Goal: Information Seeking & Learning: Learn about a topic

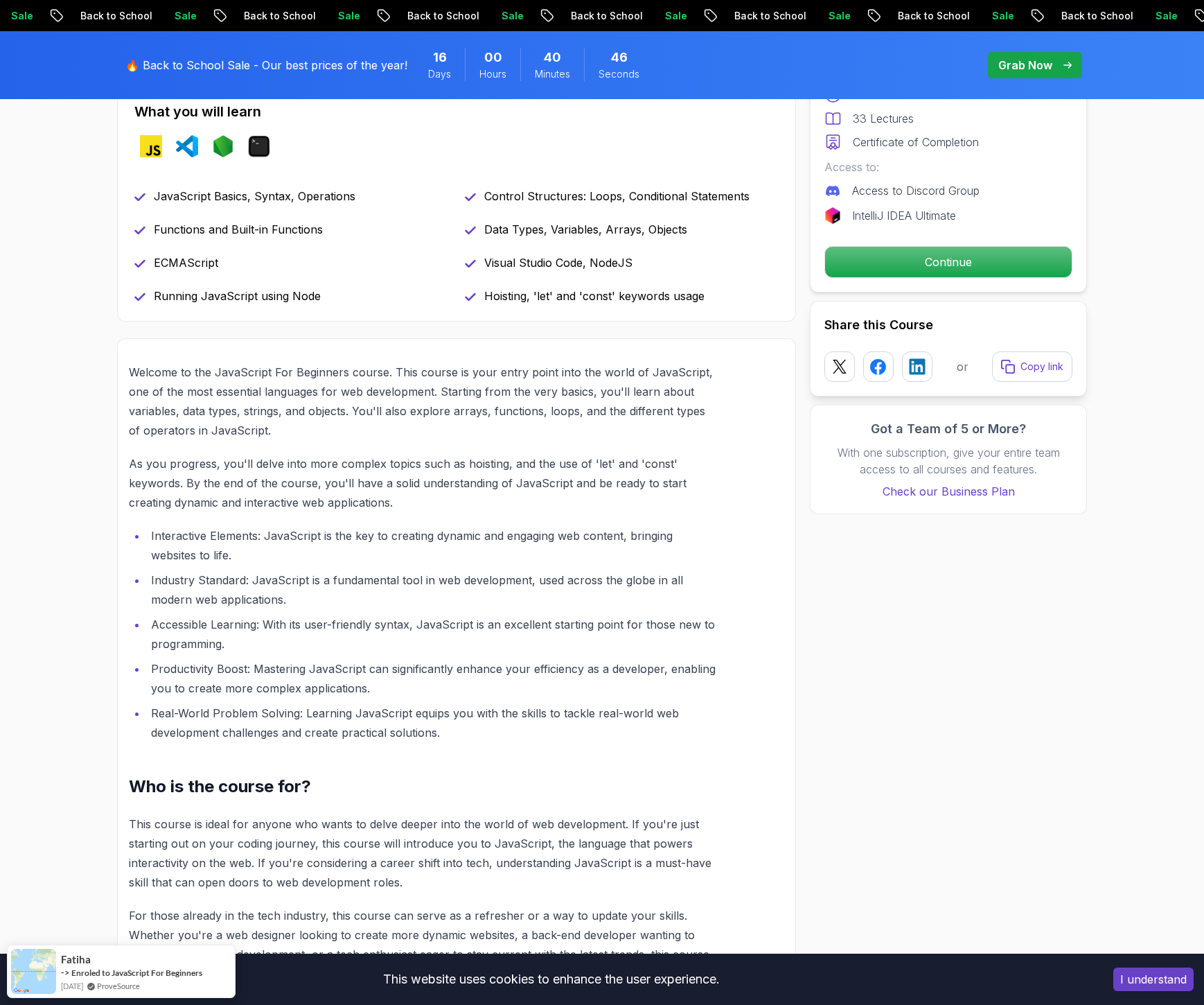
scroll to position [620, 0]
click at [968, 252] on p "Continue" at bounding box center [948, 262] width 234 height 29
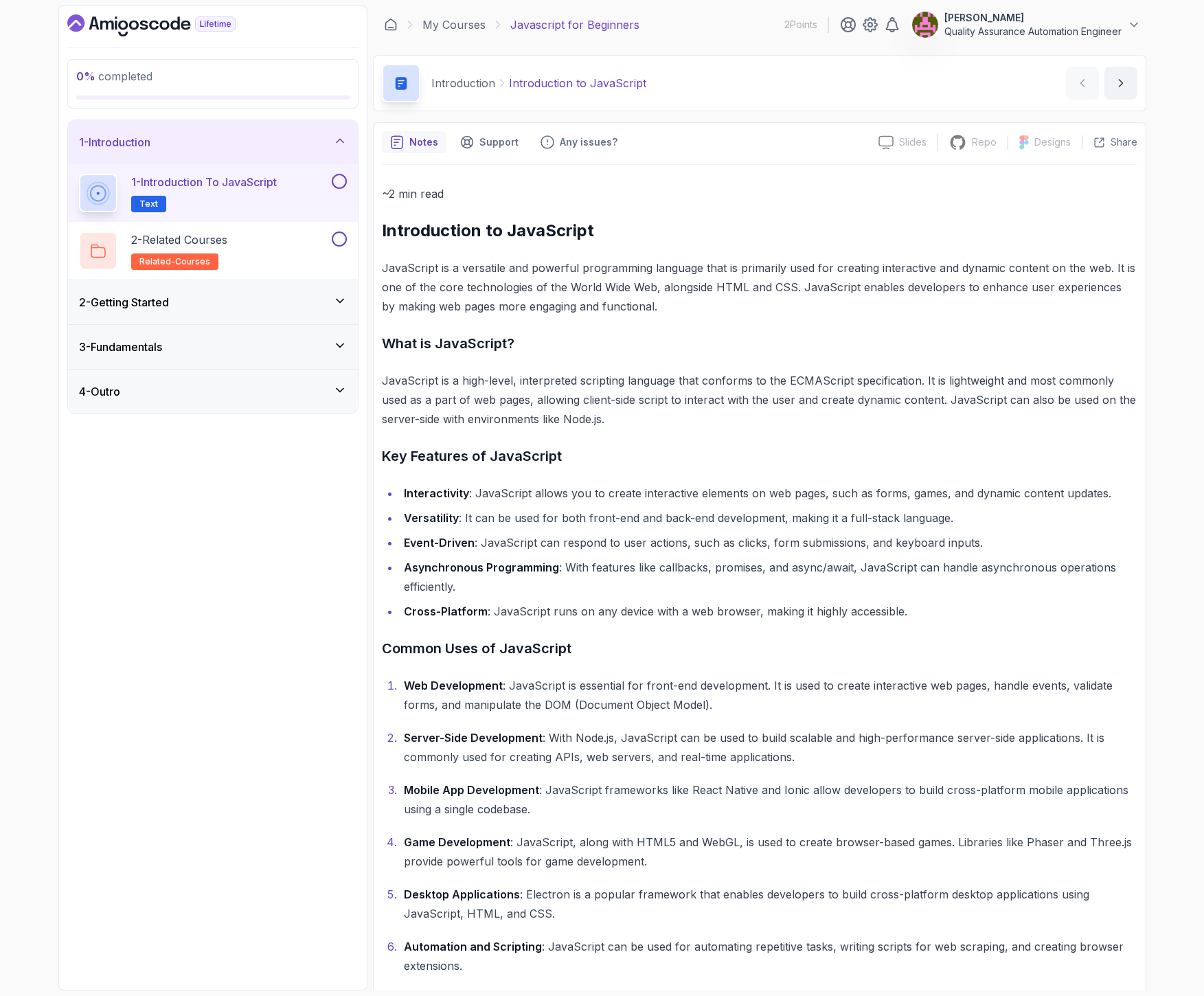
click at [248, 356] on div "3 - Fundamentals" at bounding box center [213, 346] width 290 height 44
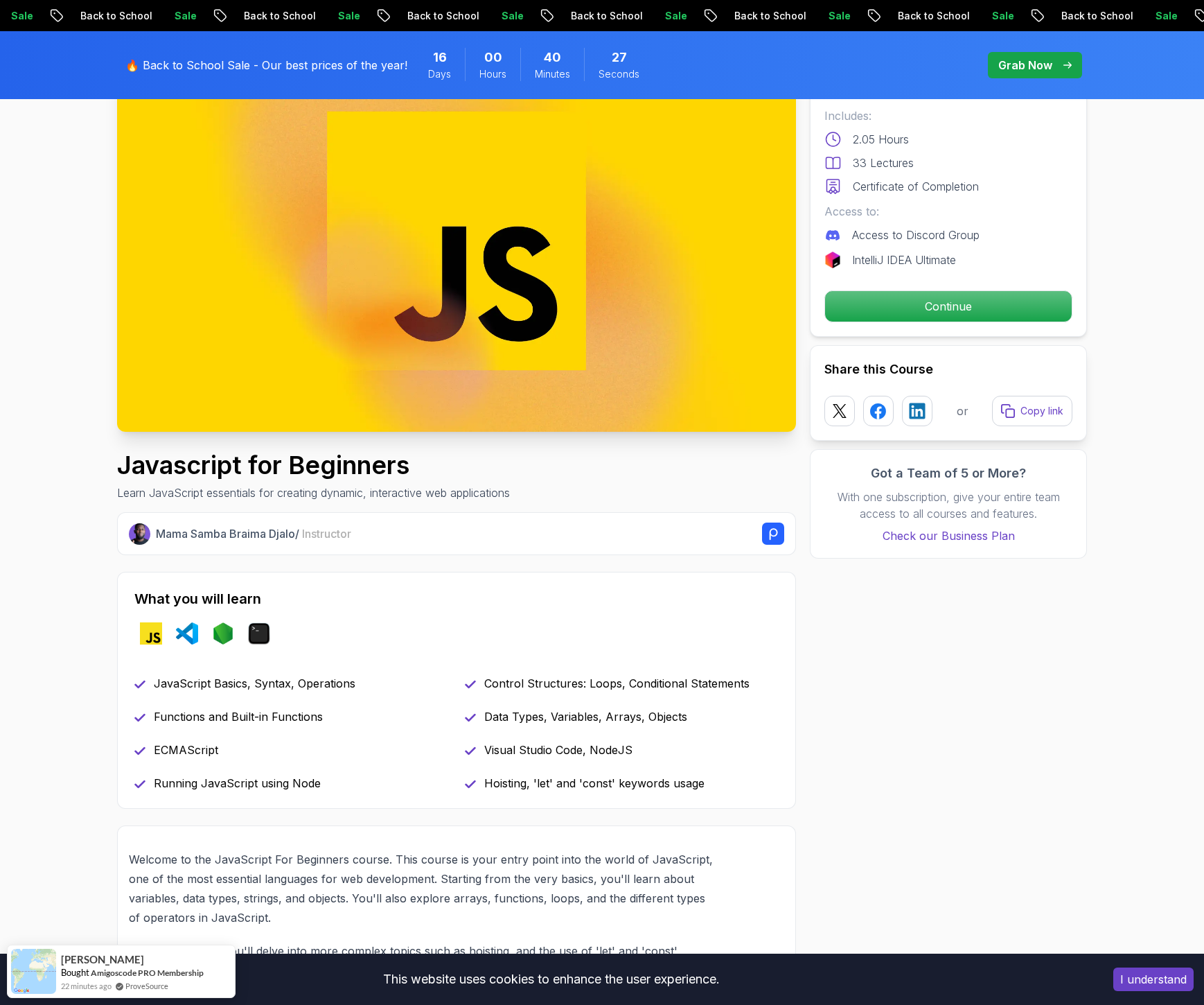
scroll to position [133, 0]
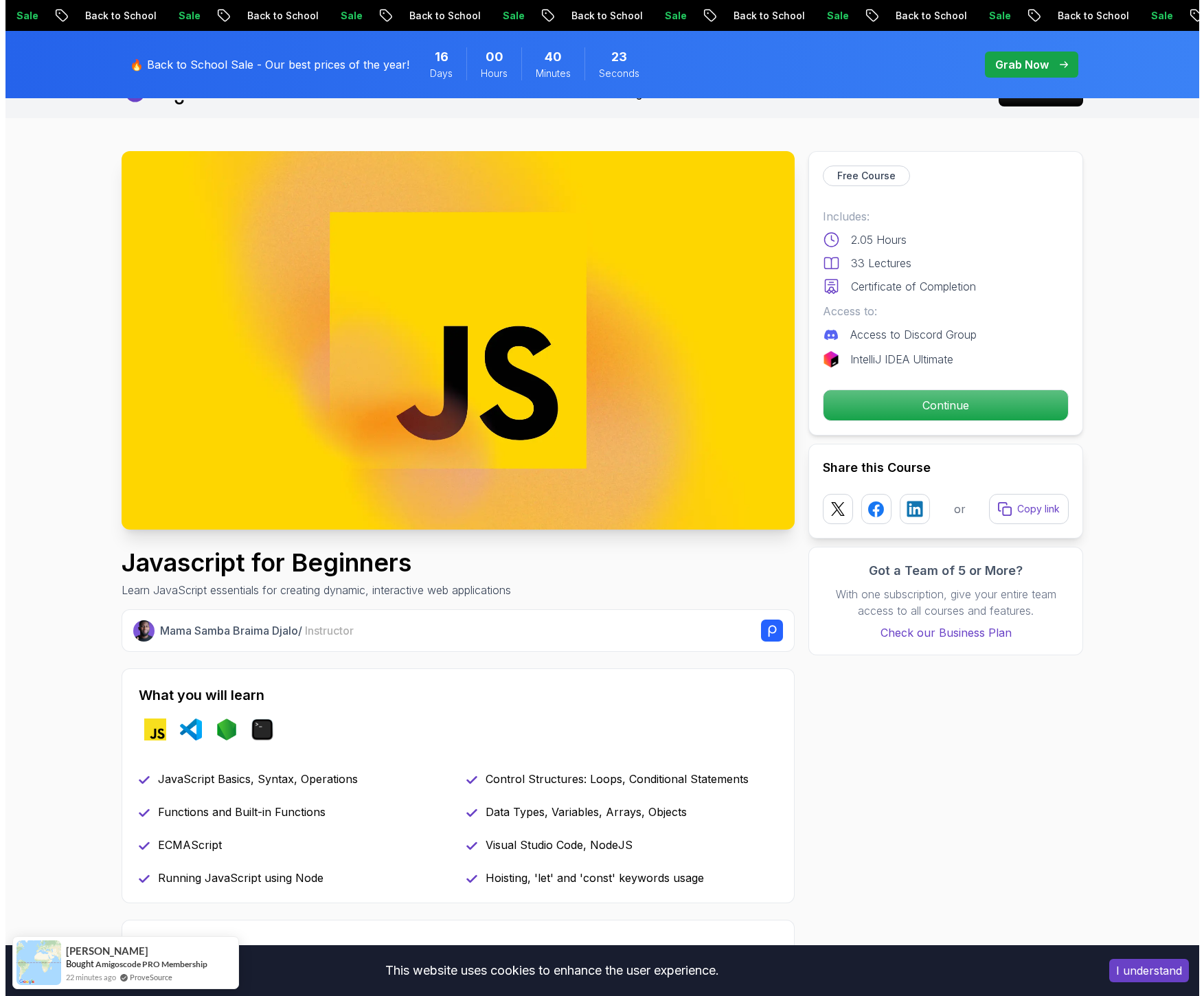
scroll to position [0, 0]
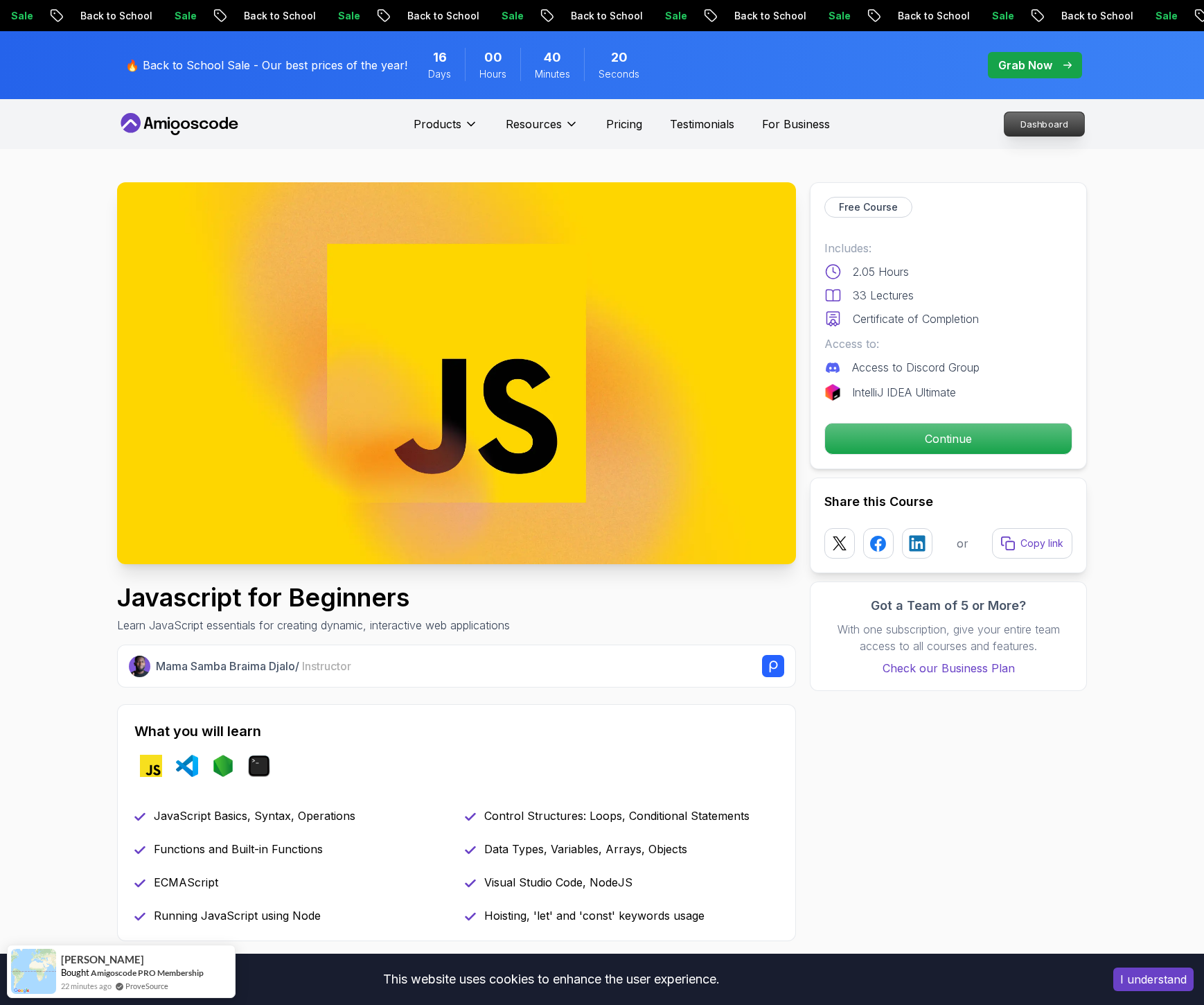
click at [1033, 123] on p "Dashboard" at bounding box center [1045, 124] width 79 height 23
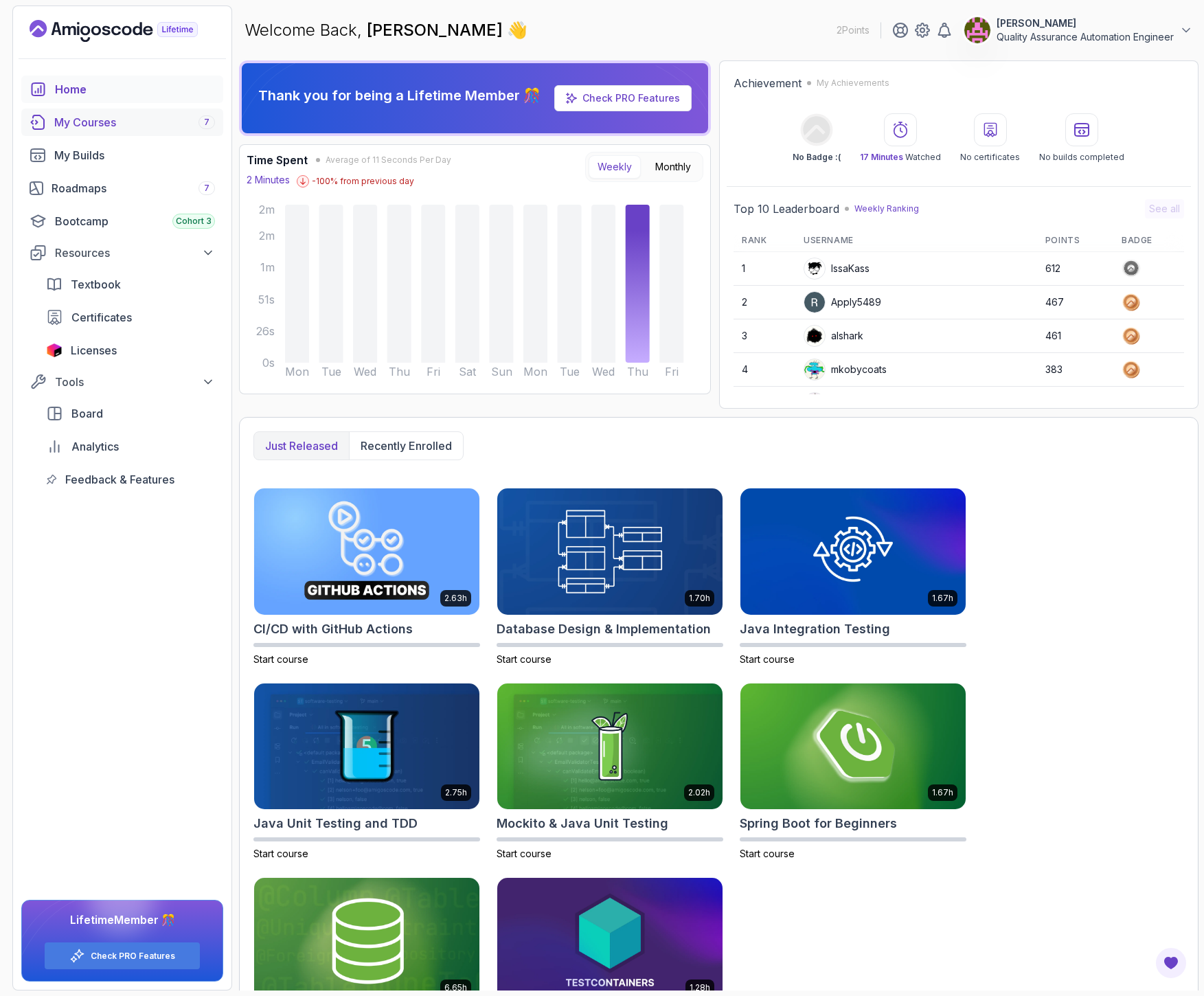
click at [160, 136] on link "My Courses 7" at bounding box center [123, 122] width 202 height 27
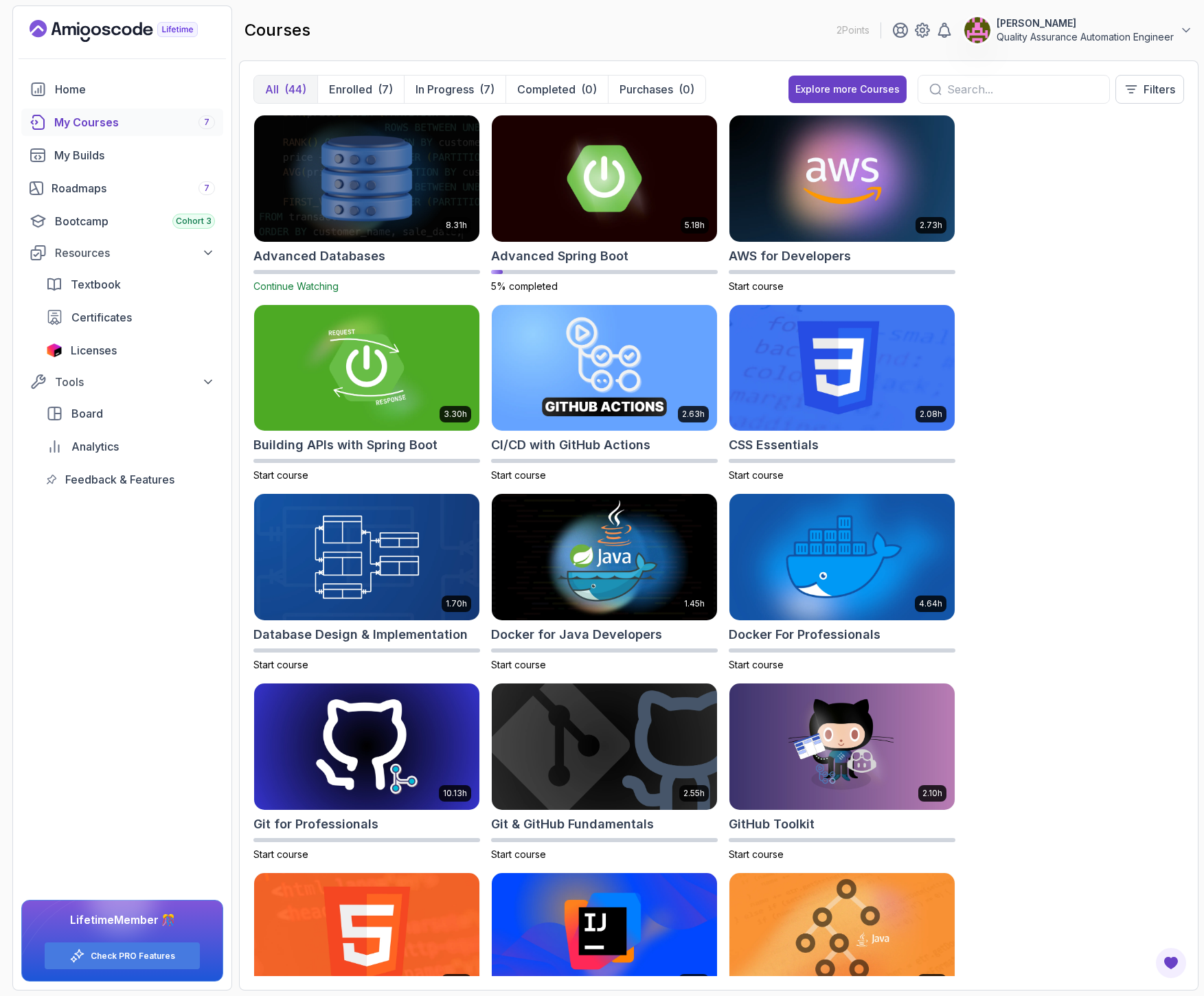
click at [361, 108] on div "All (44) Enrolled (7) In Progress (7) Completed (0) Purchases (0) Explore more …" at bounding box center [719, 95] width 930 height 40
click at [359, 96] on p "Enrolled" at bounding box center [351, 89] width 43 height 17
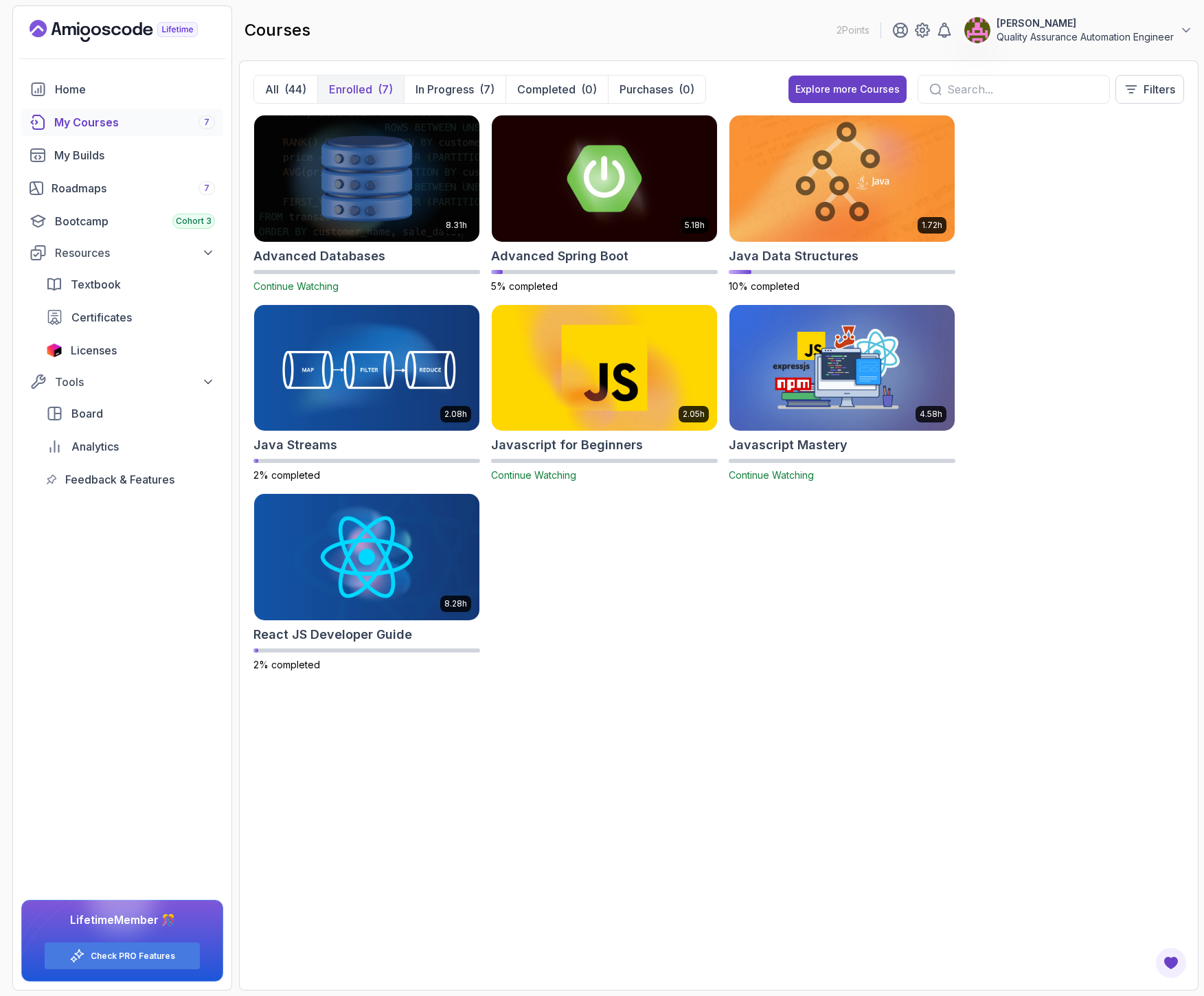
click at [813, 423] on img at bounding box center [842, 367] width 237 height 132
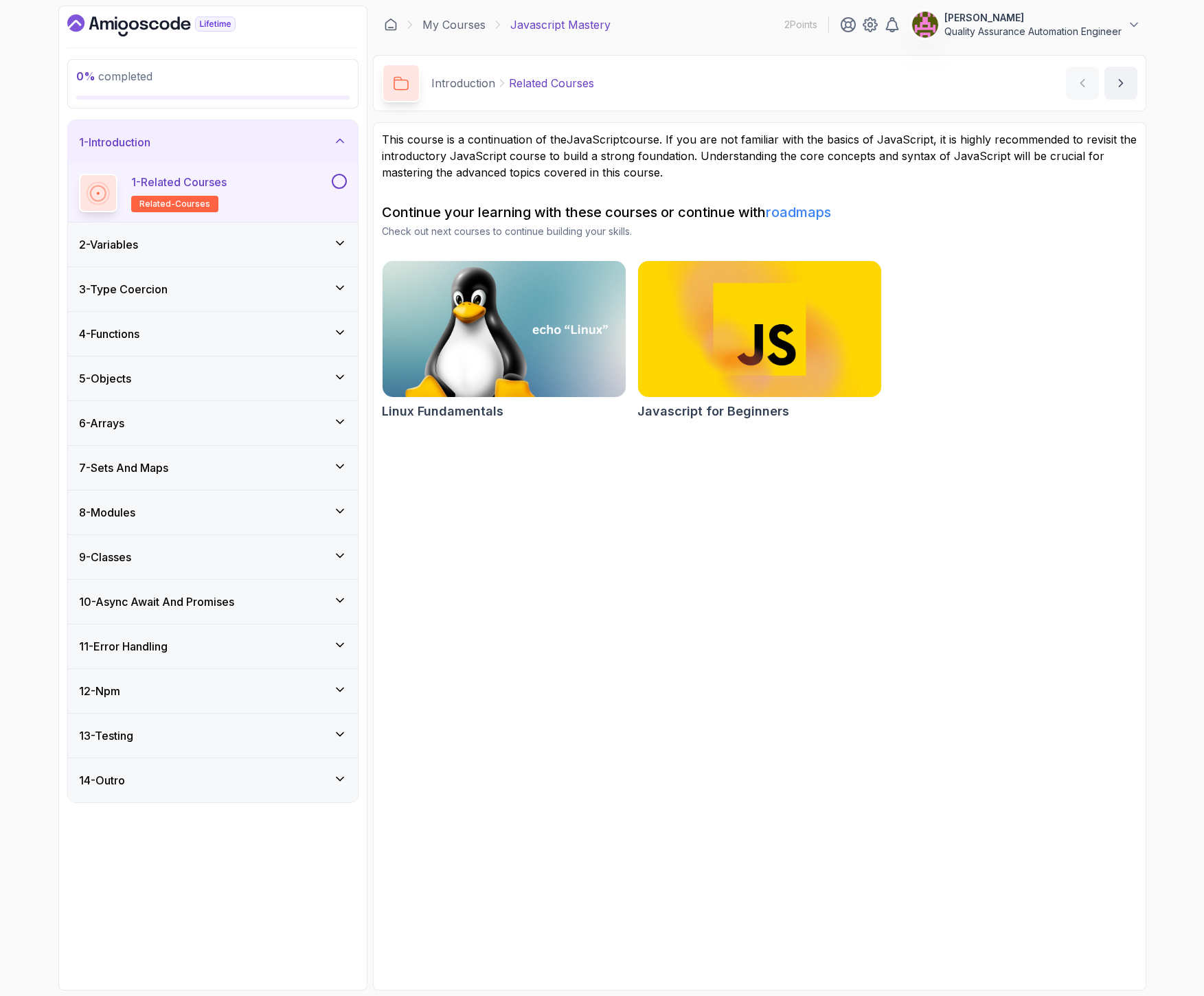
click at [223, 739] on div "13 - Testing" at bounding box center [213, 735] width 268 height 17
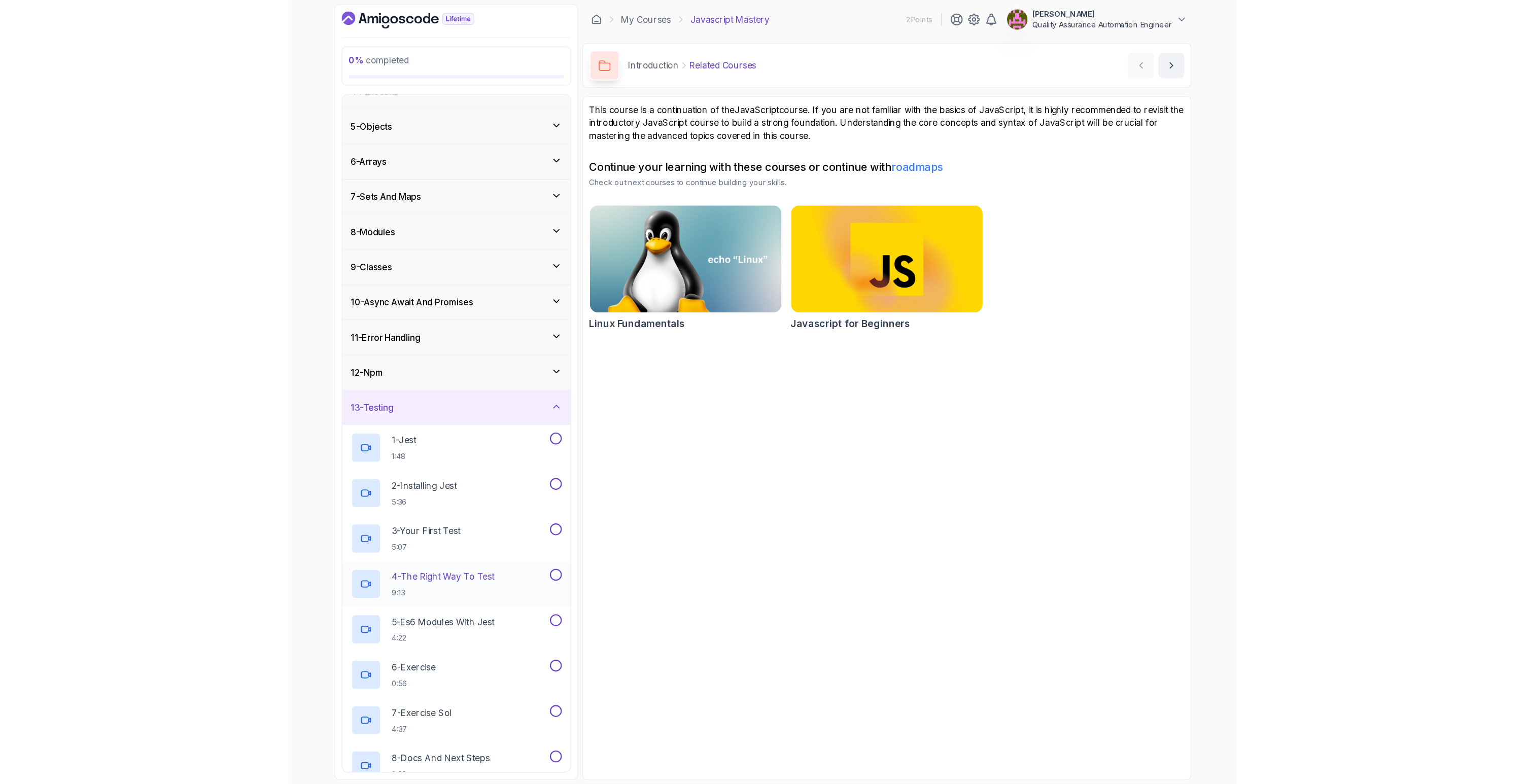
scroll to position [166, 0]
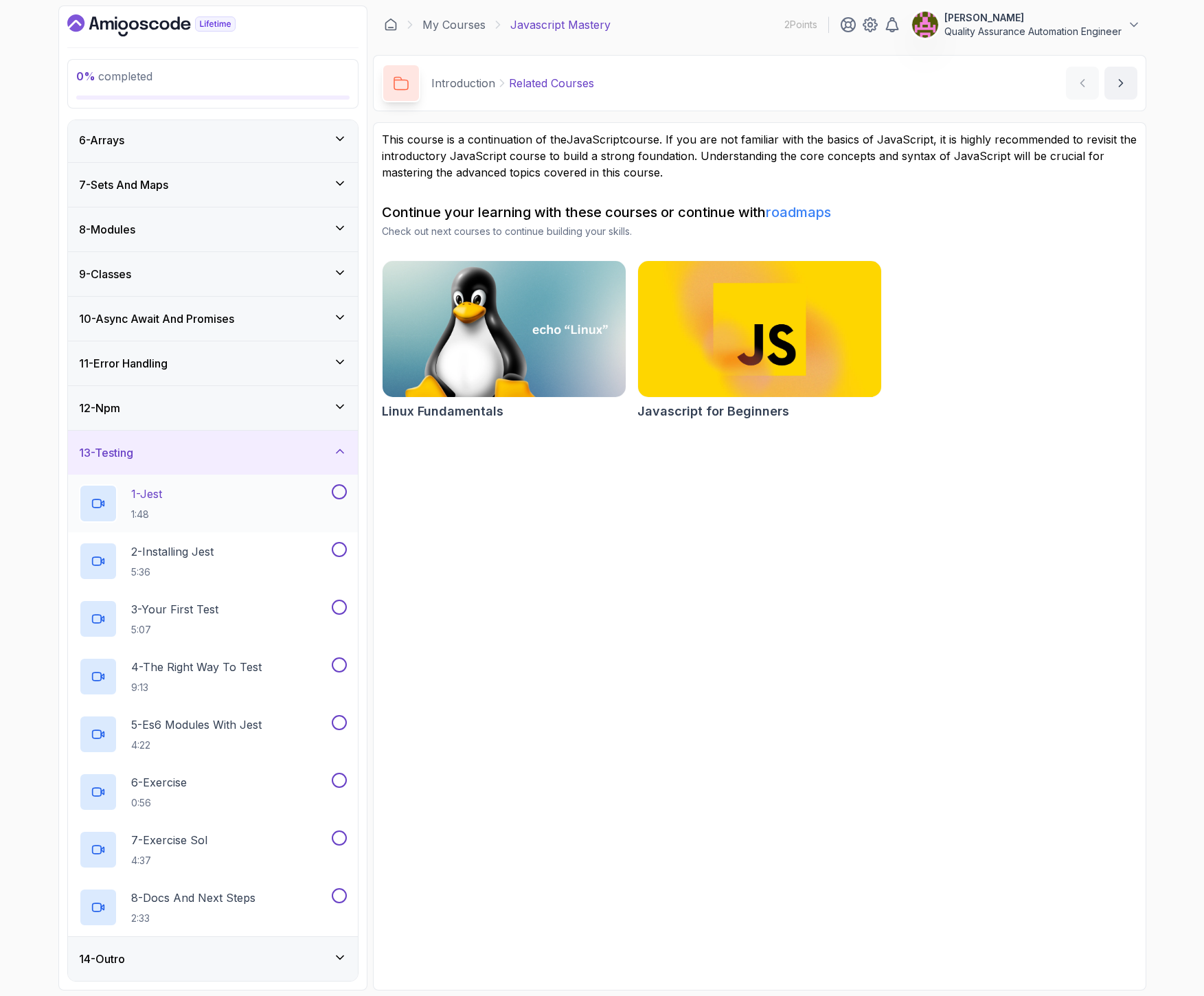
click at [214, 512] on div "1 - Jest 1:48" at bounding box center [204, 504] width 250 height 38
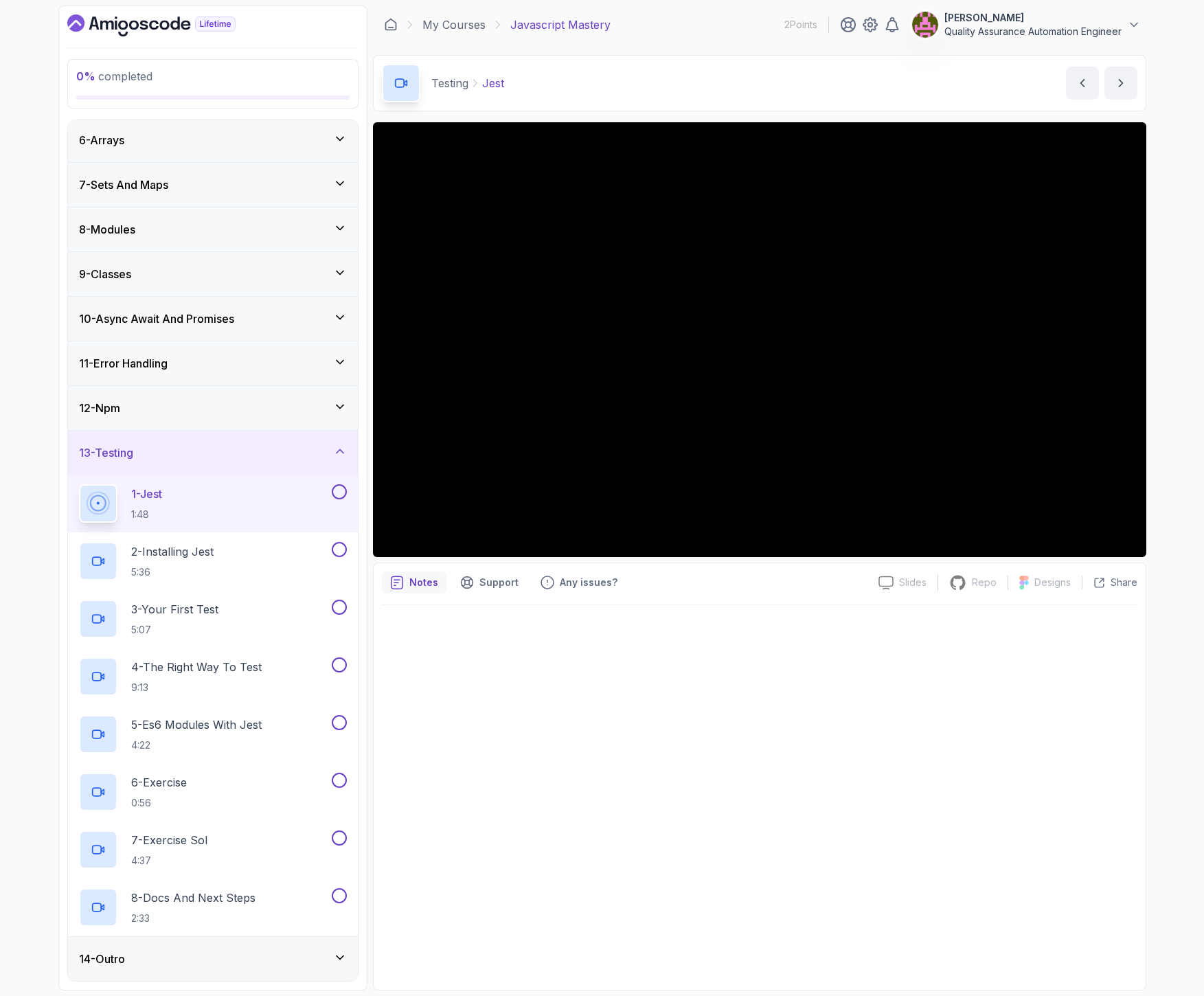
click at [508, 650] on div at bounding box center [760, 792] width 756 height 376
click at [704, 885] on div at bounding box center [760, 792] width 756 height 376
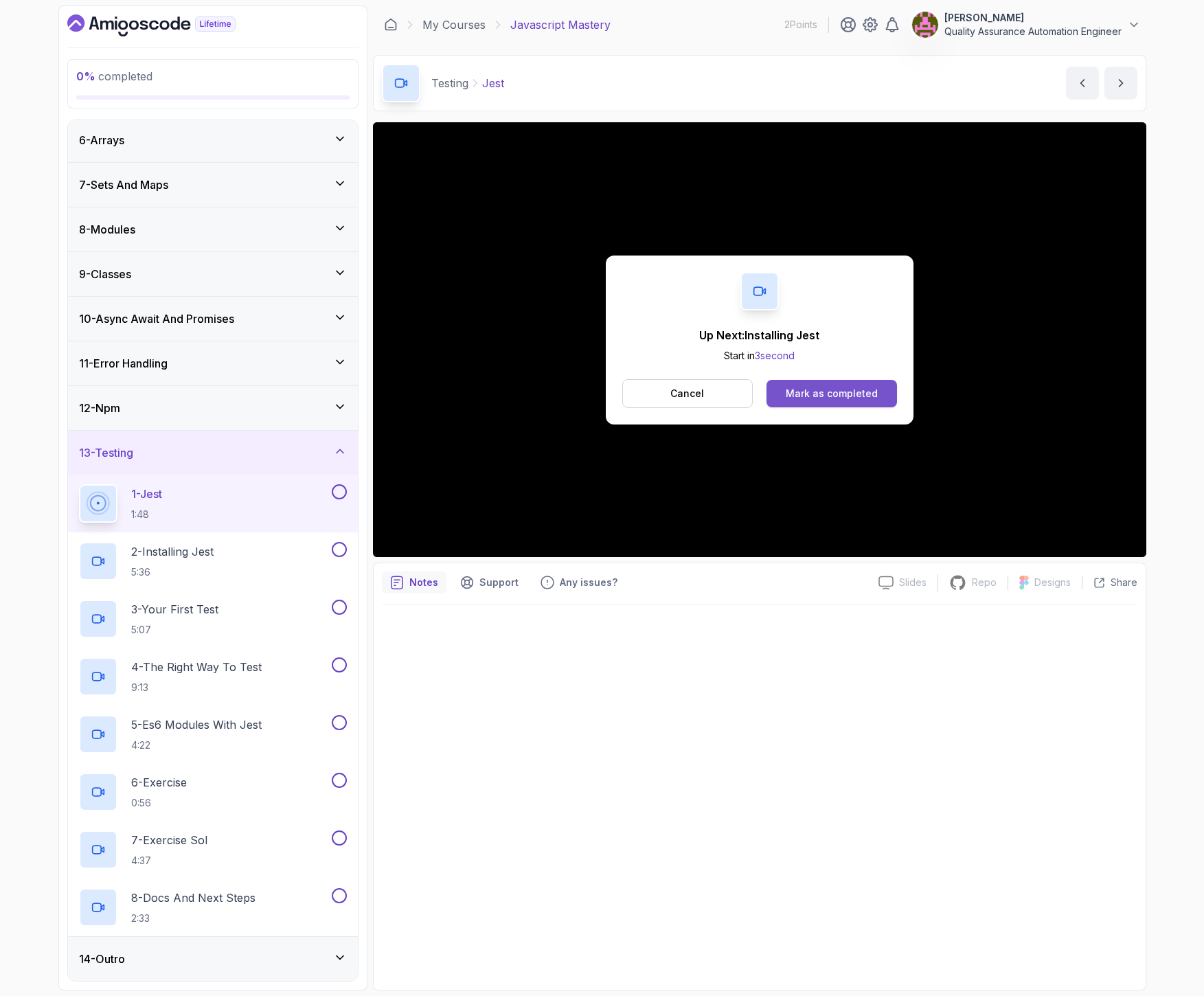
click at [825, 399] on div "Mark as completed" at bounding box center [832, 393] width 92 height 14
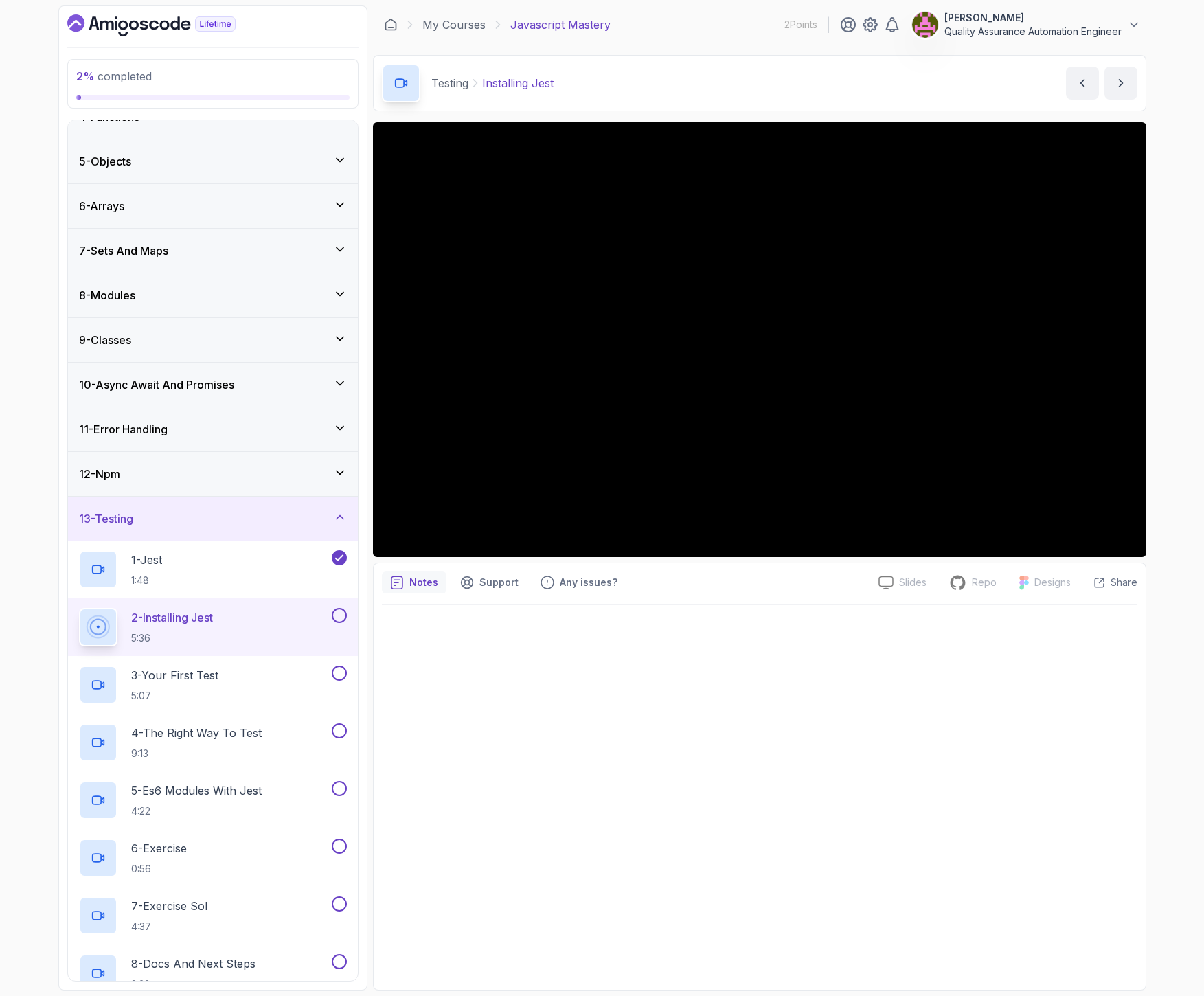
scroll to position [225, 0]
